Goal: Navigation & Orientation: Find specific page/section

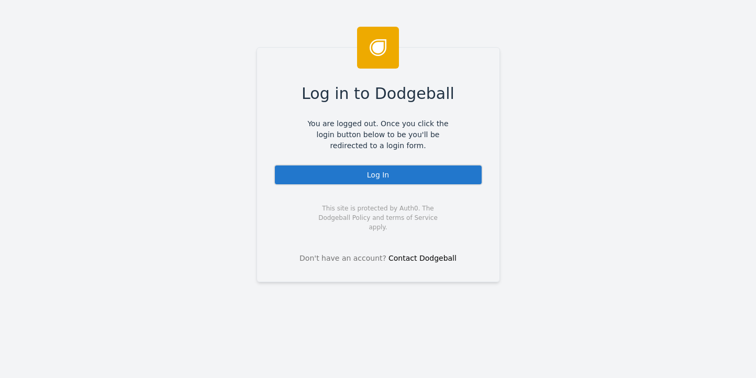
click at [369, 174] on div "Log In" at bounding box center [378, 174] width 209 height 21
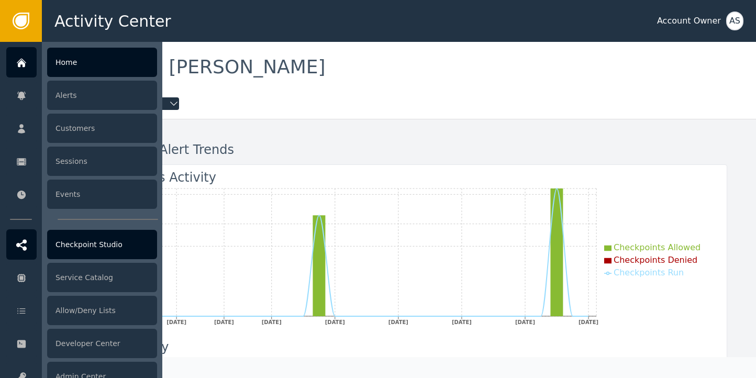
click at [24, 248] on icon at bounding box center [21, 244] width 10 height 11
